Goal: Communication & Community: Participate in discussion

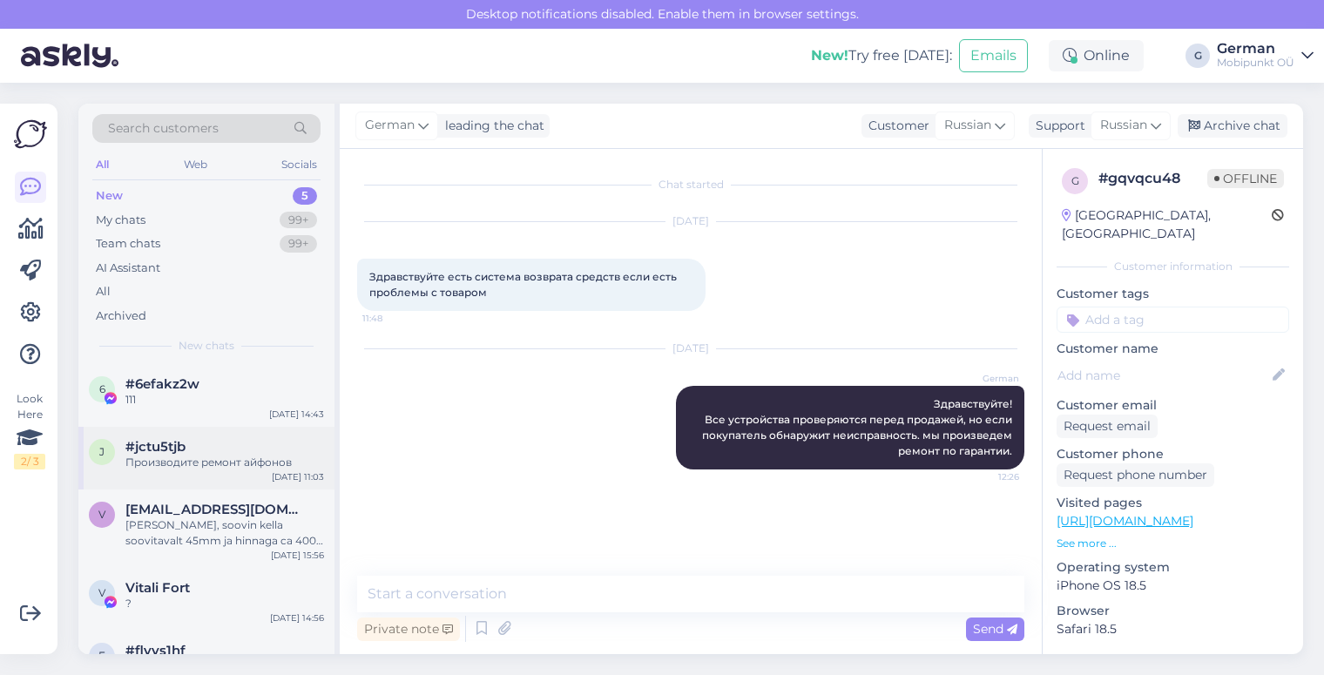
click at [204, 449] on div "#jctu5tjb" at bounding box center [224, 447] width 199 height 16
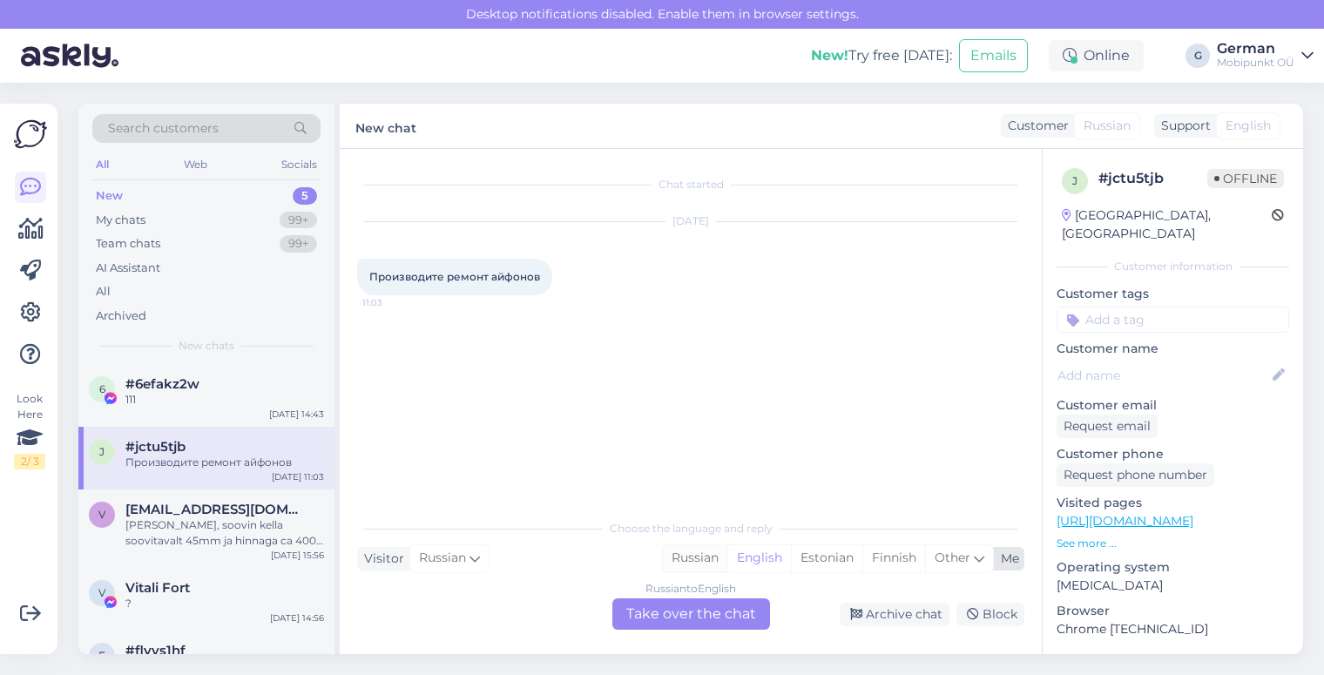
click at [686, 552] on div "Russian" at bounding box center [695, 558] width 64 height 26
click at [692, 620] on div "Russian to Russian Take over the chat" at bounding box center [691, 613] width 158 height 31
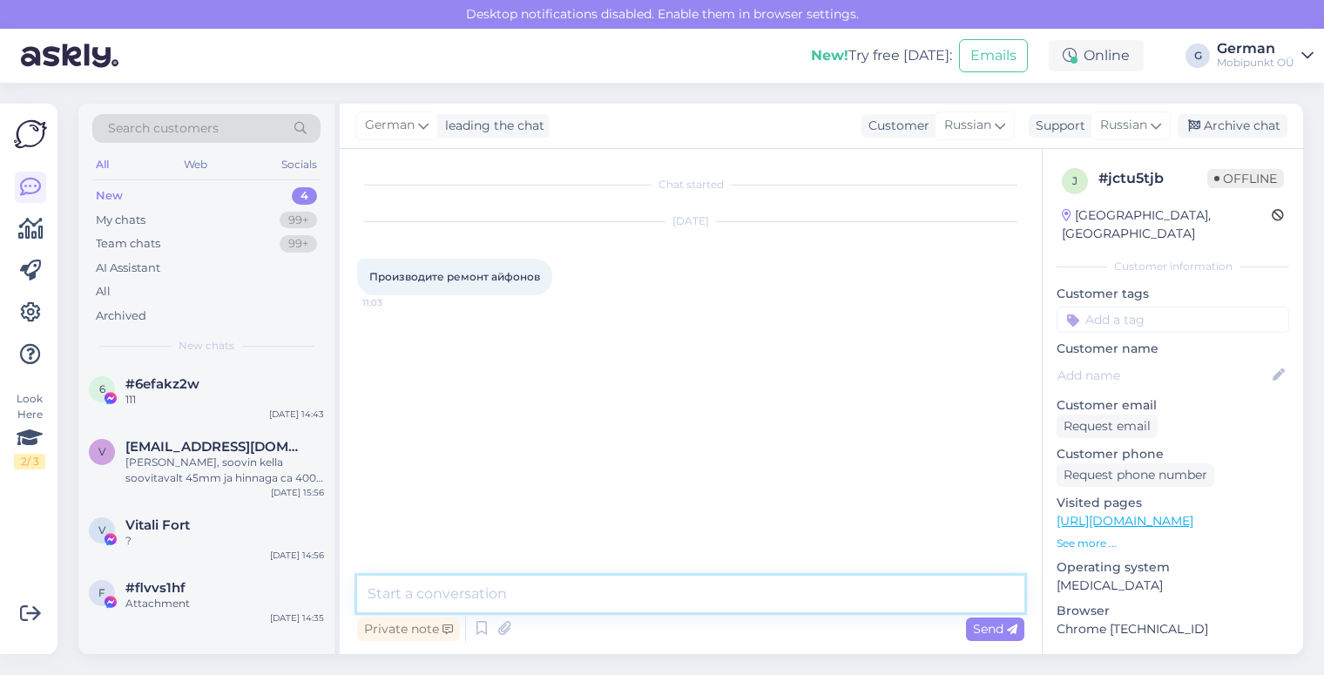
click at [609, 590] on textarea at bounding box center [690, 594] width 667 height 37
type textarea "P"
click at [663, 596] on textarea "Здравствуйте, мы занимаемся продажеи и ремонтом" at bounding box center [690, 594] width 667 height 37
click at [774, 596] on textarea "Здравствуйте, мы занимаемся продажей и ремонтом" at bounding box center [690, 594] width 667 height 37
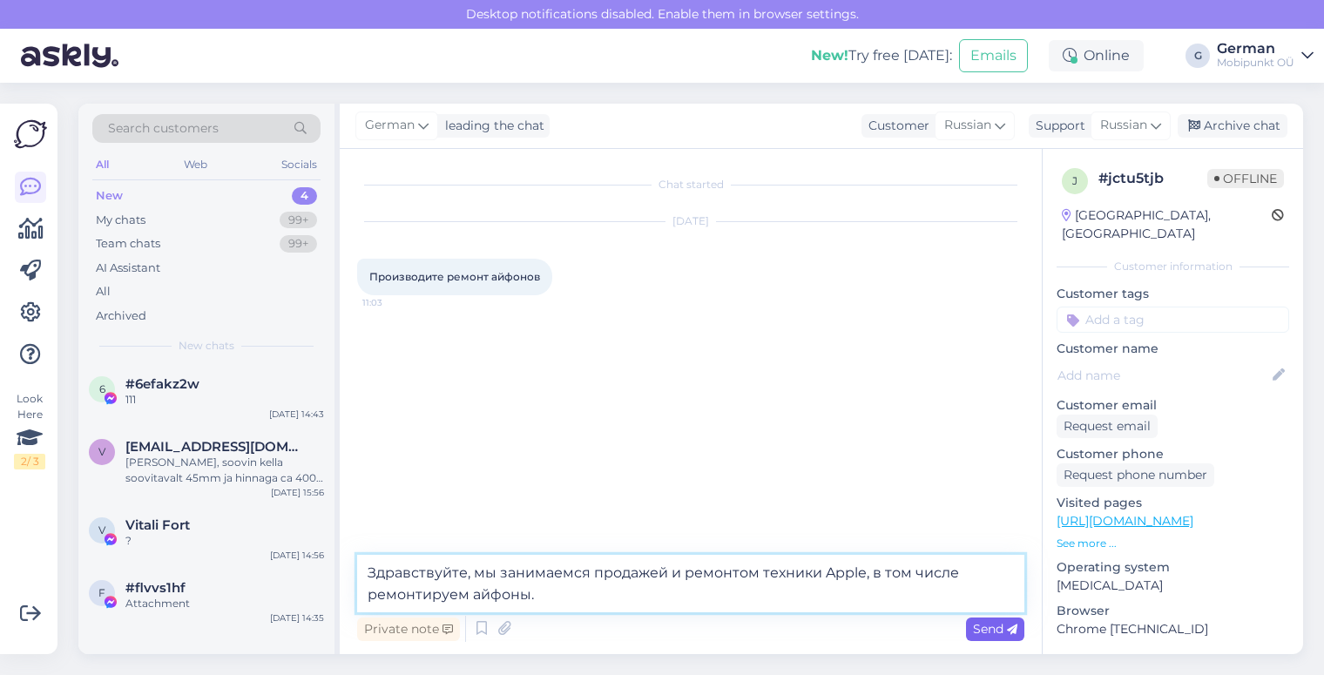
type textarea "Здравствуйте, мы занимаемся продажей и ремонтом техники Apple, в том числе ремо…"
click at [1007, 632] on icon at bounding box center [1012, 629] width 10 height 10
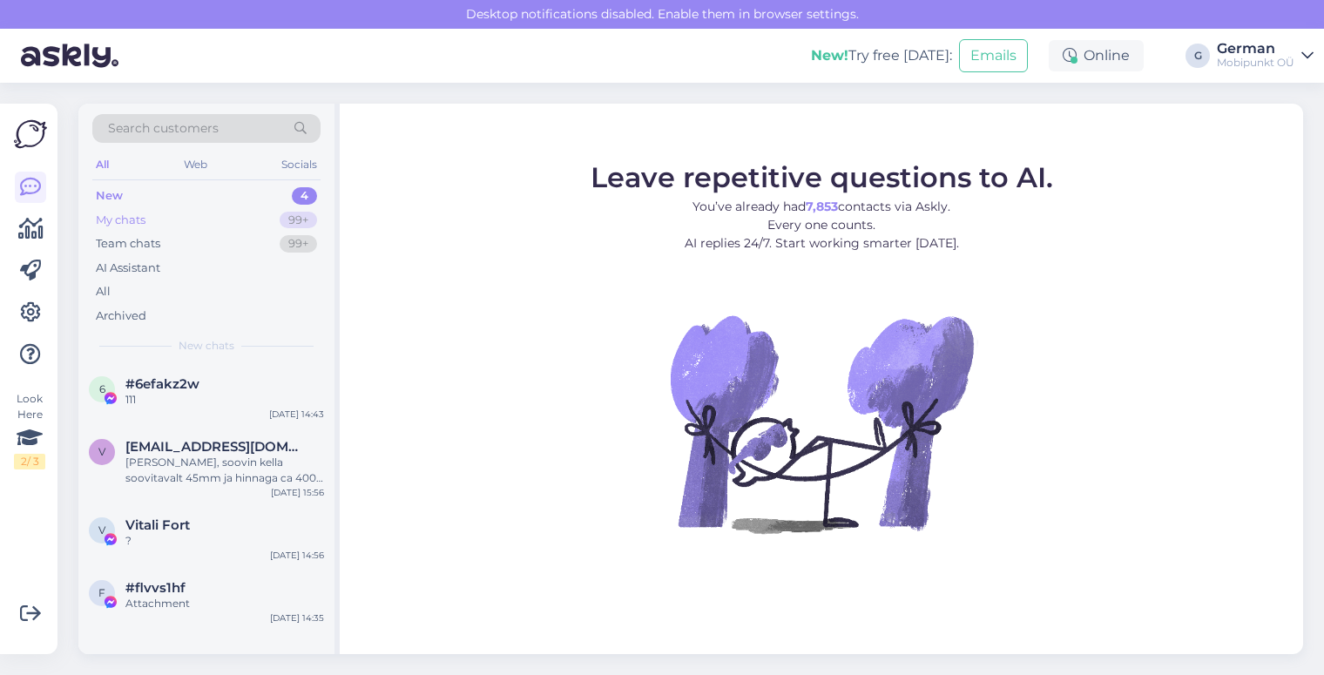
click at [131, 216] on div "My chats" at bounding box center [121, 220] width 50 height 17
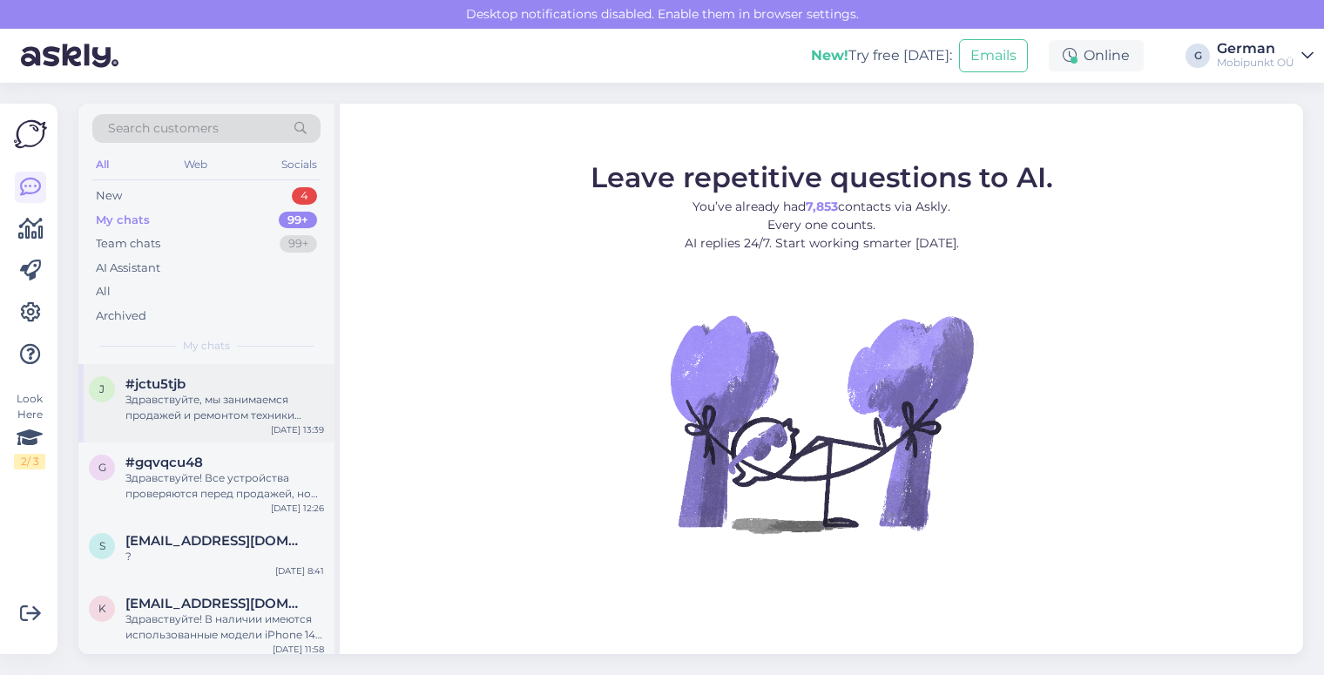
click at [229, 409] on div "Здравствуйте, мы занимаемся продажей и ремонтом техники Apple, в том числе ремо…" at bounding box center [224, 407] width 199 height 31
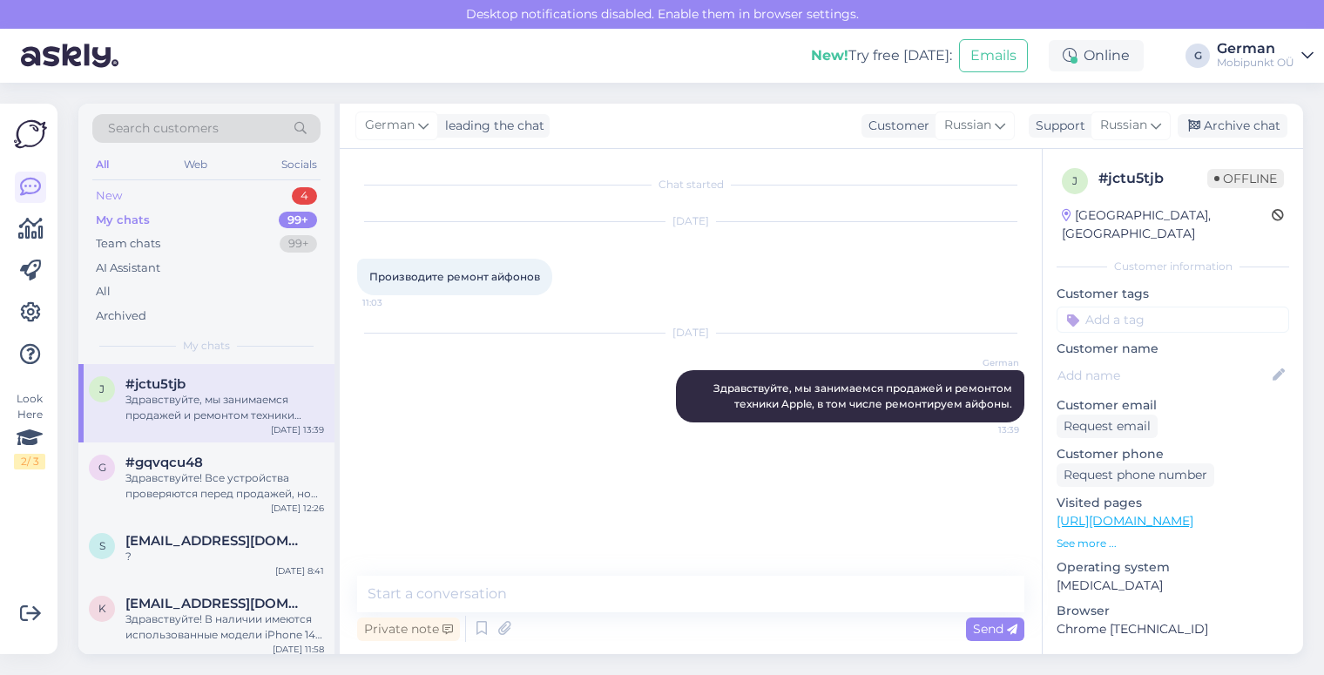
click at [118, 199] on div "New" at bounding box center [109, 195] width 26 height 17
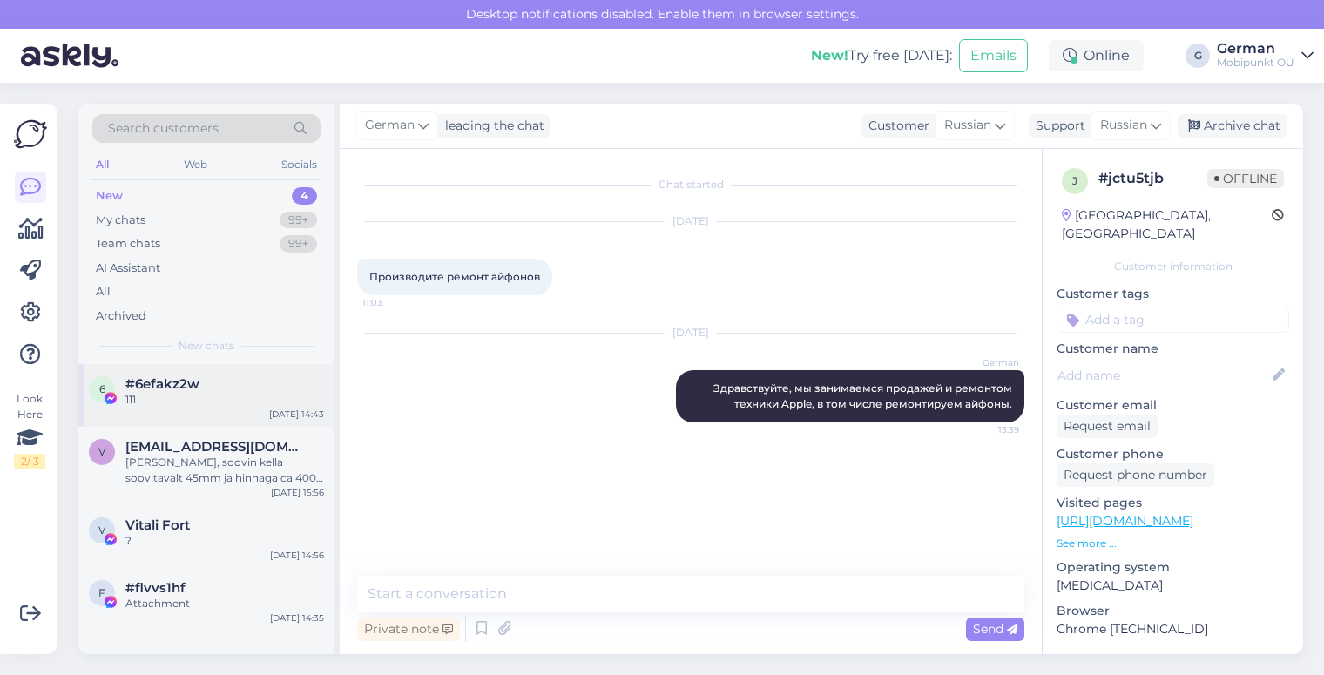
click at [172, 402] on div "111" at bounding box center [224, 400] width 199 height 16
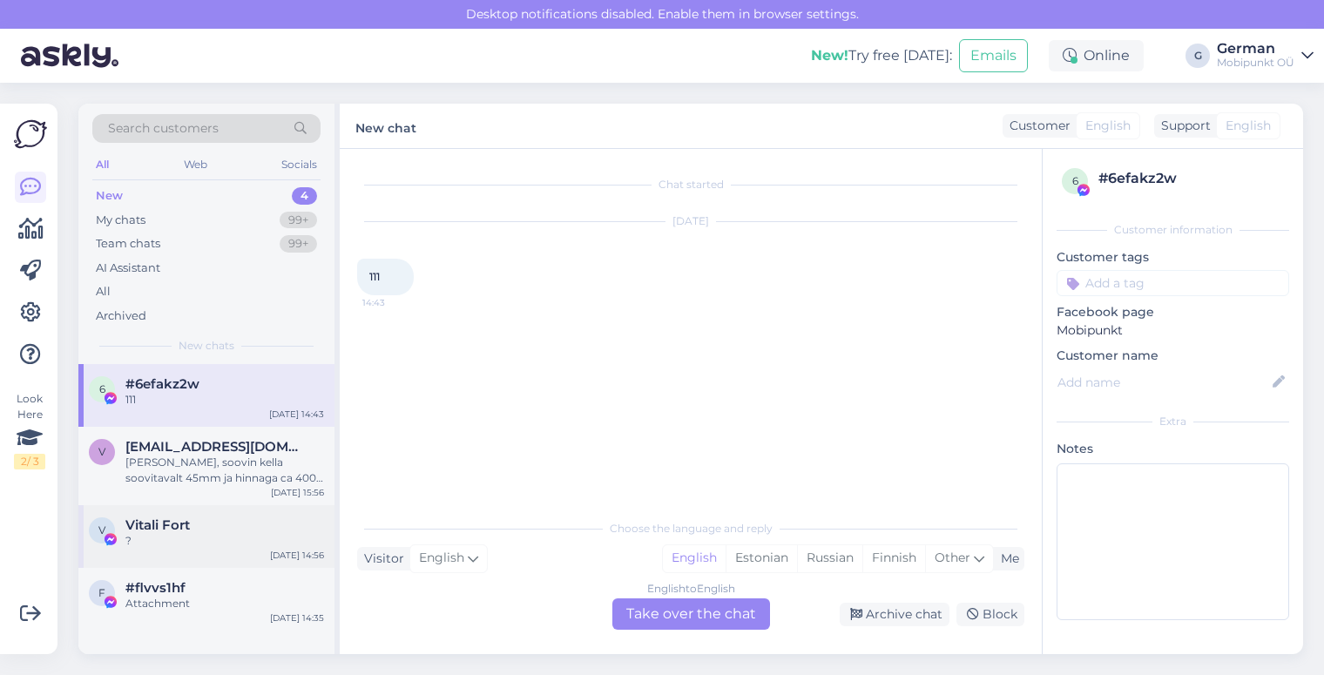
click at [218, 508] on div "V Vitali Fort ? [DATE] 14:56" at bounding box center [206, 536] width 256 height 63
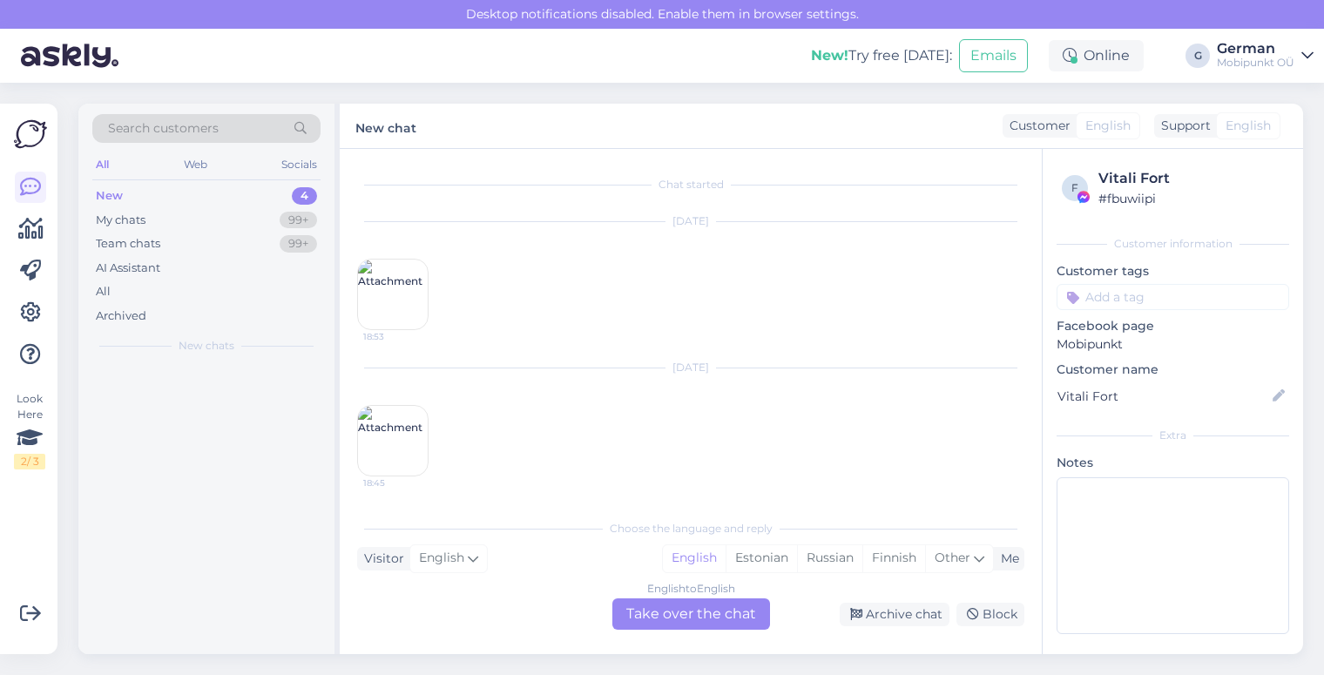
scroll to position [332, 0]
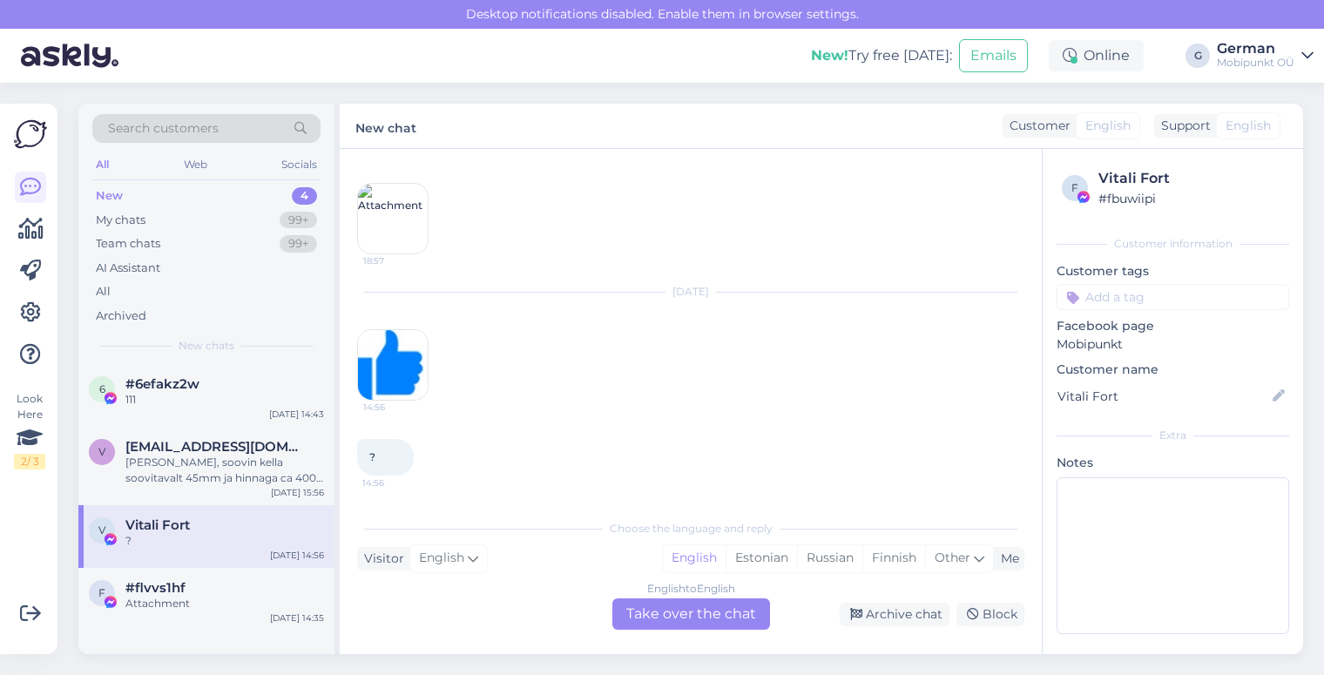
click at [115, 196] on div "New" at bounding box center [109, 195] width 27 height 17
click at [136, 214] on div "My chats" at bounding box center [121, 220] width 50 height 17
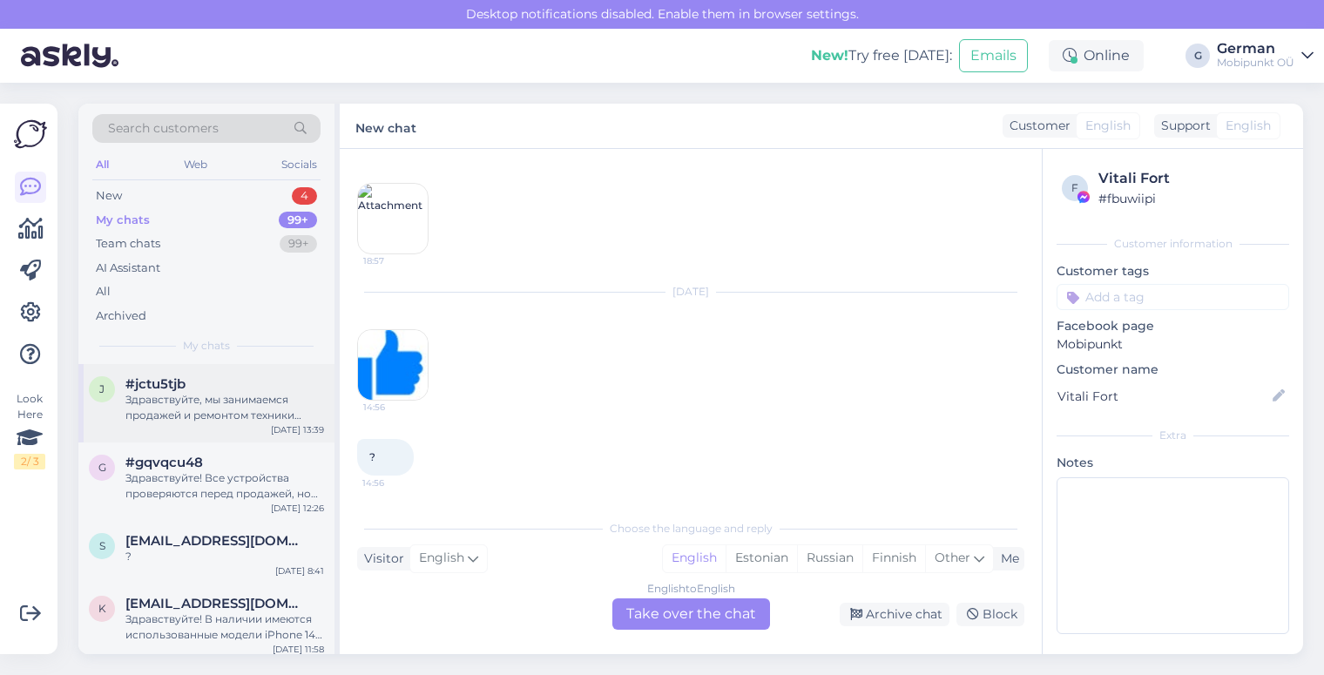
click at [262, 425] on div "j #jctu5tjb Здравствуйте, мы занимаемся продажей и ремонтом техники Apple, в то…" at bounding box center [206, 403] width 256 height 78
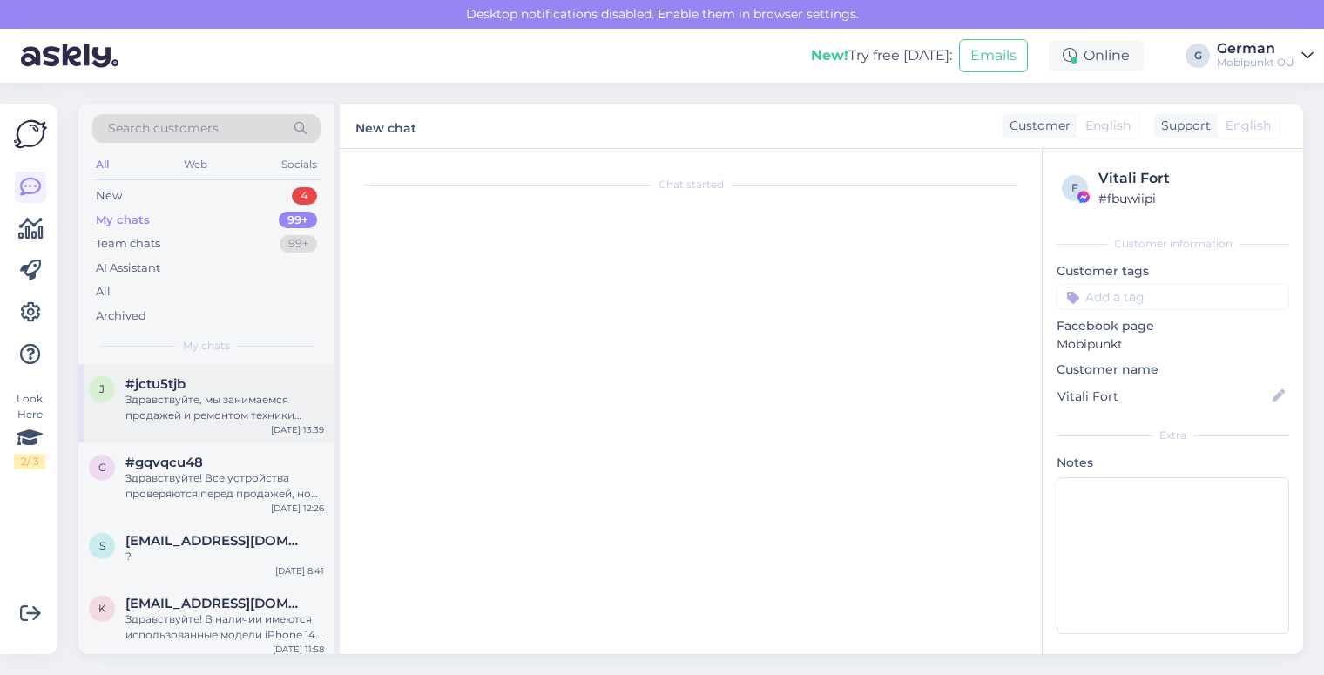
scroll to position [0, 0]
